Goal: Task Accomplishment & Management: Complete application form

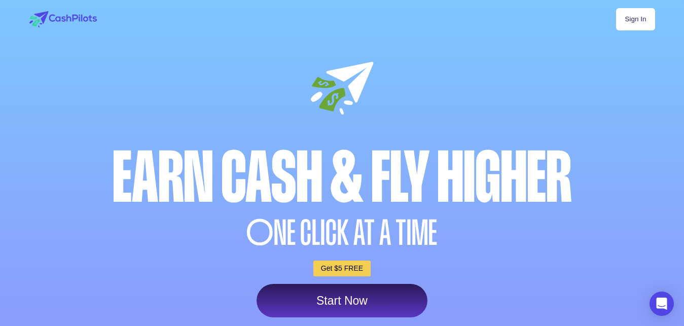
scroll to position [78, 0]
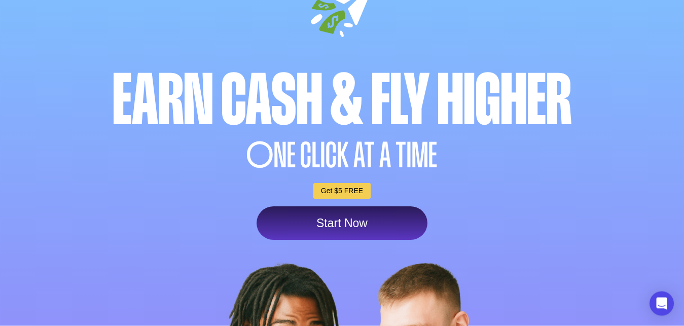
click at [349, 223] on link "Start Now" at bounding box center [341, 222] width 171 height 33
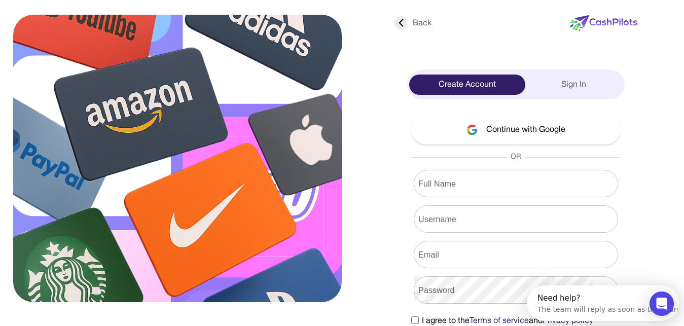
click at [530, 137] on button "Continue with Google" at bounding box center [515, 130] width 209 height 30
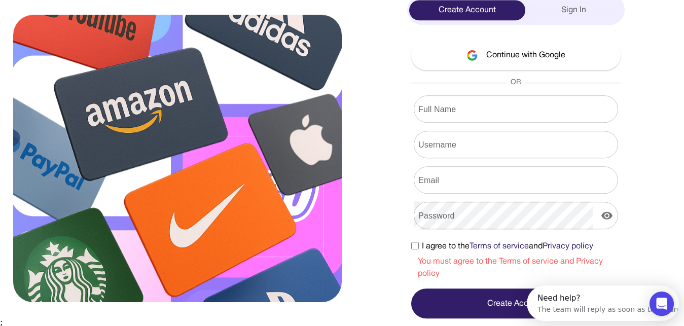
scroll to position [77, 0]
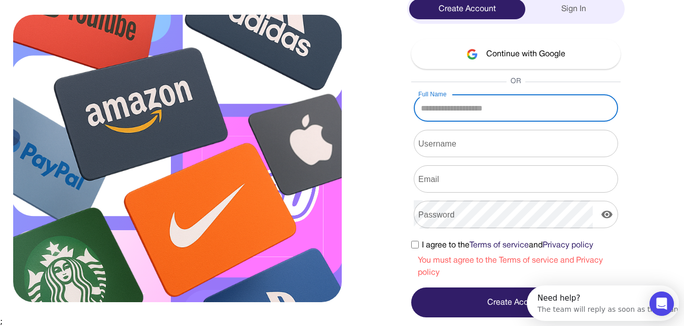
click at [491, 108] on input "Full Name" at bounding box center [516, 108] width 204 height 28
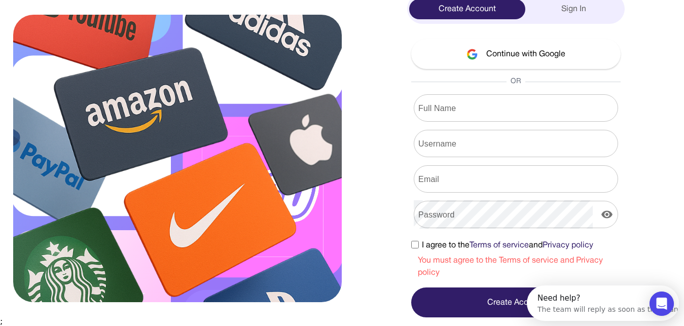
click at [509, 50] on button "Continue with Google" at bounding box center [515, 54] width 209 height 30
click at [520, 65] on button "Continue with Google" at bounding box center [515, 54] width 209 height 30
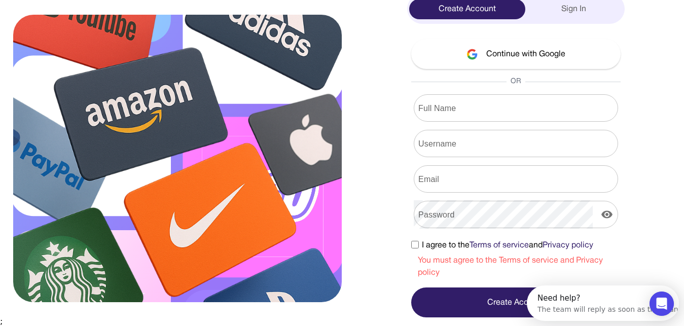
click at [520, 65] on button "Continue with Google" at bounding box center [515, 54] width 209 height 30
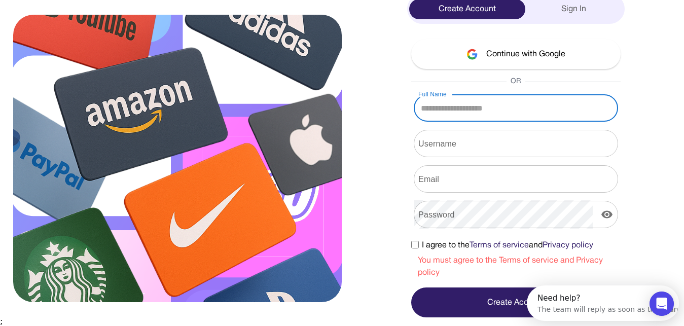
click at [497, 104] on input "Full Name" at bounding box center [516, 108] width 204 height 28
type input "**********"
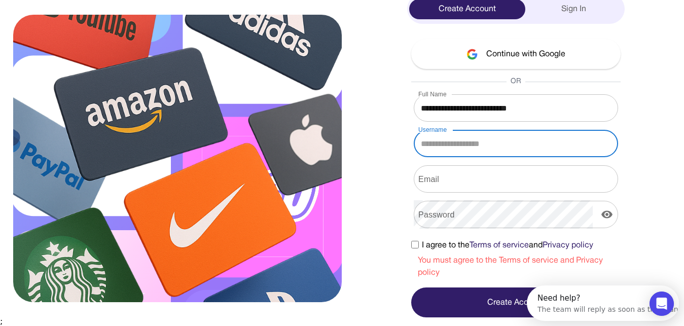
click at [456, 150] on input "Username" at bounding box center [516, 143] width 204 height 28
type input "*"
type input "*******"
click at [411, 287] on button "Create Account" at bounding box center [515, 302] width 209 height 30
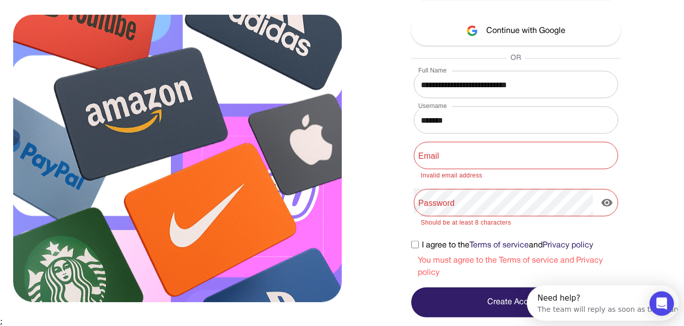
scroll to position [99, 0]
click at [436, 152] on input "Email" at bounding box center [516, 155] width 204 height 28
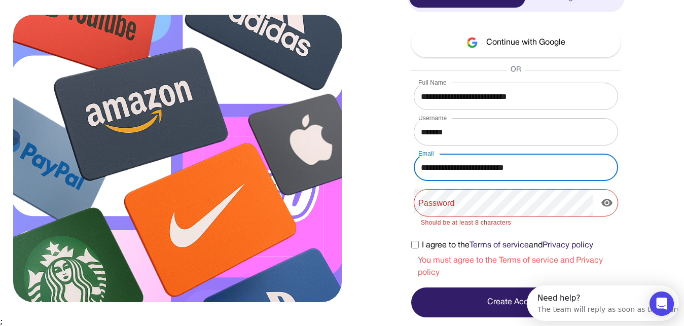
type input "**********"
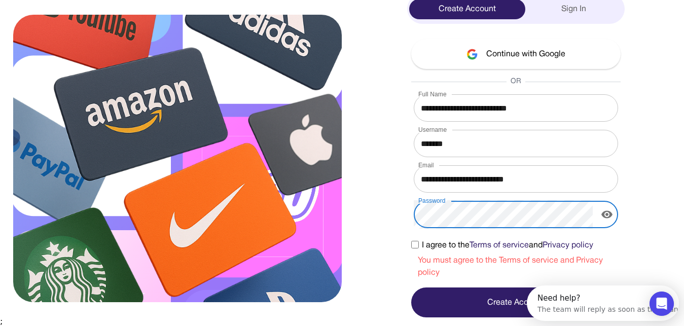
scroll to position [77, 0]
click at [605, 213] on icon "display the password" at bounding box center [607, 214] width 12 height 12
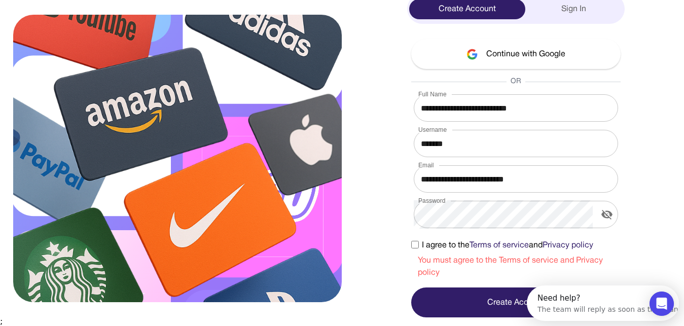
scroll to position [49, 0]
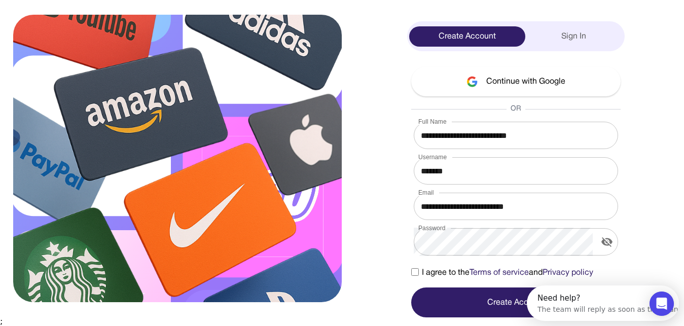
click at [503, 306] on button "Create Account" at bounding box center [515, 302] width 209 height 30
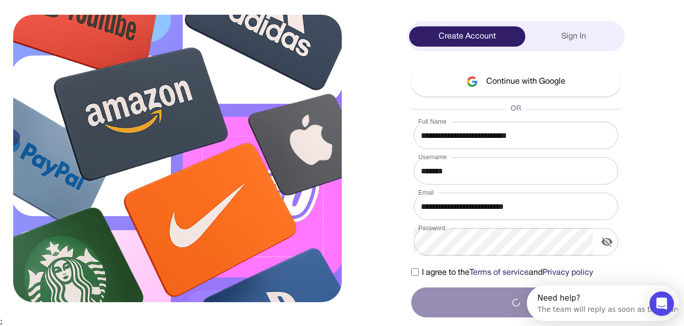
click at [269, 98] on img at bounding box center [177, 158] width 328 height 287
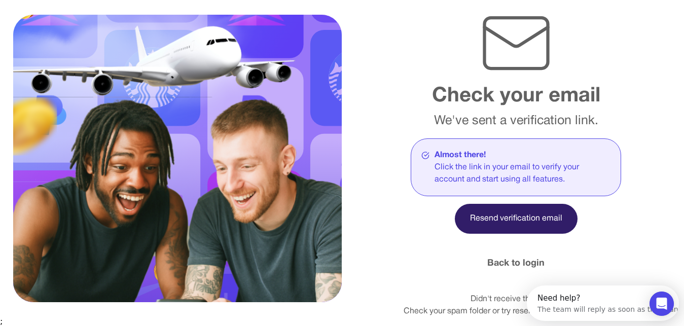
scroll to position [34, 0]
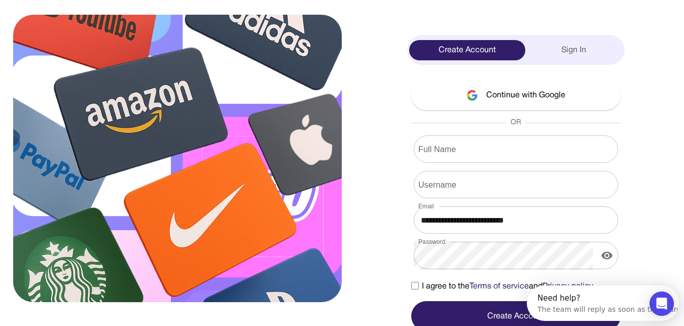
scroll to position [49, 0]
